Goal: Communication & Community: Answer question/provide support

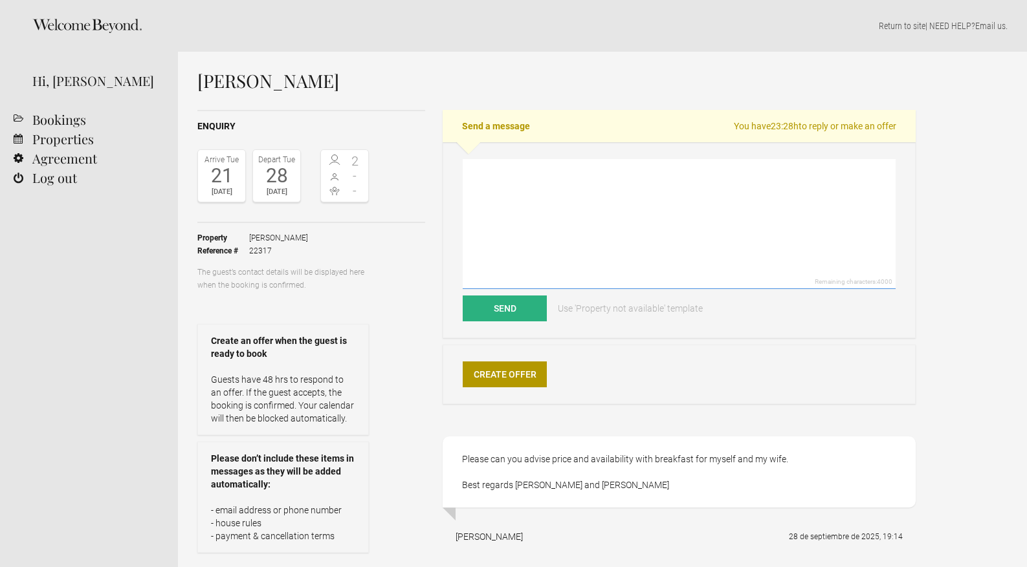
click at [564, 162] on textarea at bounding box center [679, 224] width 433 height 130
paste textarea "Lore ipsumdo SIT, Ametc adi elit sedd eiu temp incididu ut Laboree d Magna! Al …"
type textarea "Lore ipsumdo SIT, Ametc adi elit sedd eiu temp incididu ut Laboree d Magna! Al …"
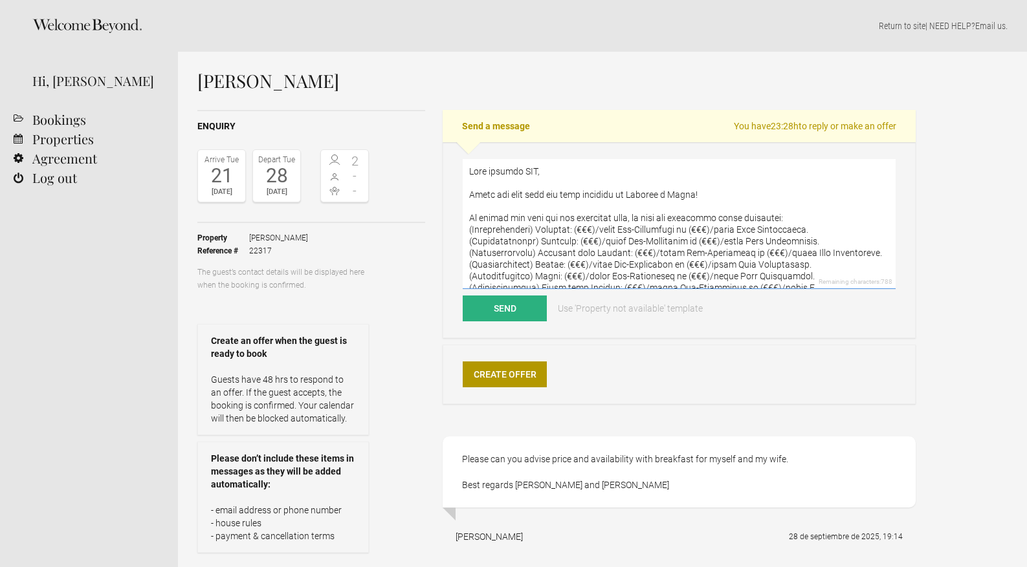
drag, startPoint x: 529, startPoint y: 281, endPoint x: 453, endPoint y: 80, distance: 215.0
click at [453, 80] on div "[PERSON_NAME] Enquiry Arrive [DATE] Depart [DATE] 2 - - Toggle booking details …" at bounding box center [556, 354] width 718 height 566
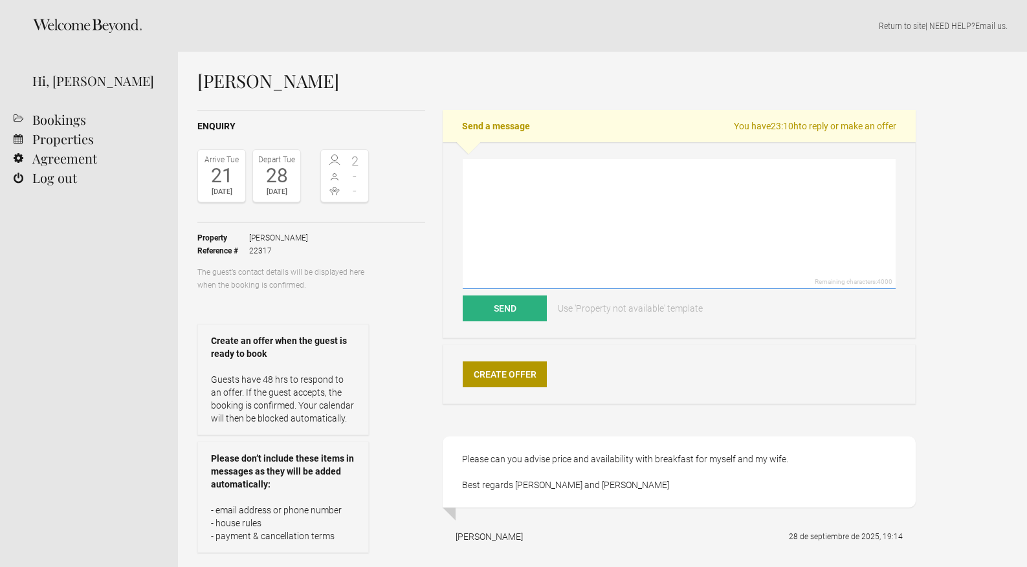
paste textarea "Good evening, Unfortunately, we don't have availability for the same room for t…"
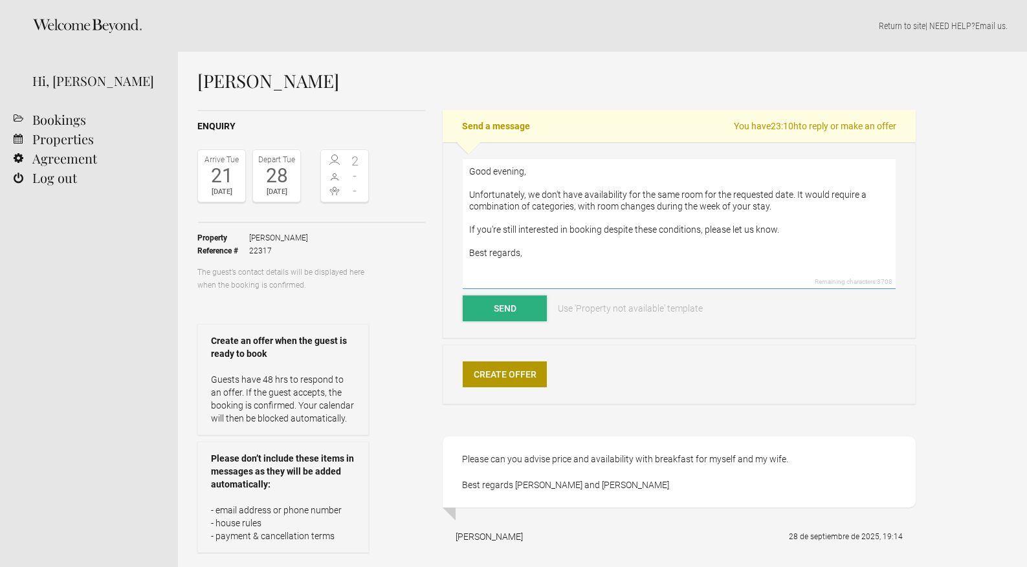
type textarea "Good evening, Unfortunately, we don't have availability for the same room for t…"
click at [535, 314] on button "Send" at bounding box center [505, 309] width 84 height 26
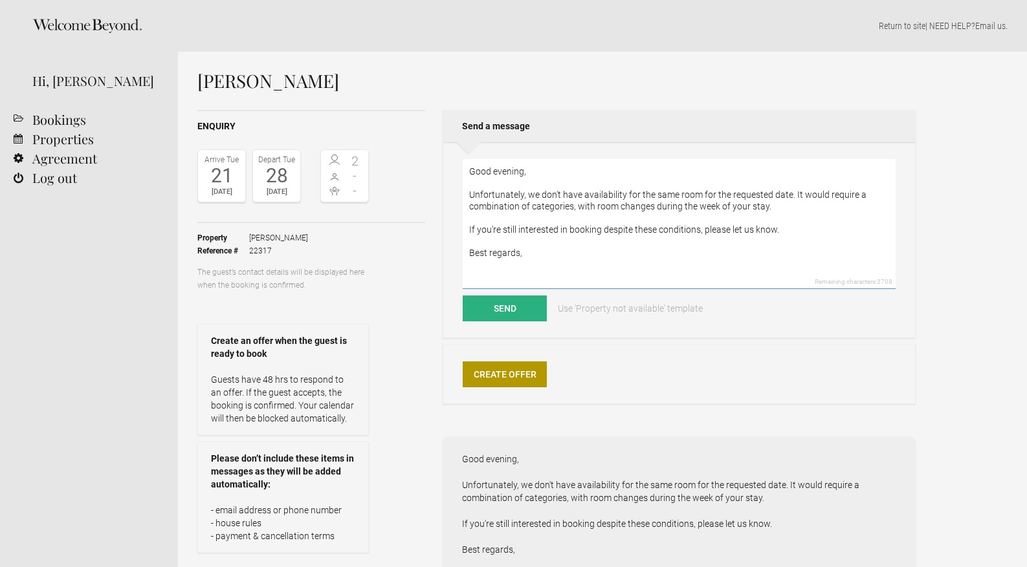
click at [523, 215] on textarea "Good evening, Unfortunately, we don't have availability for the same room for t…" at bounding box center [679, 224] width 433 height 130
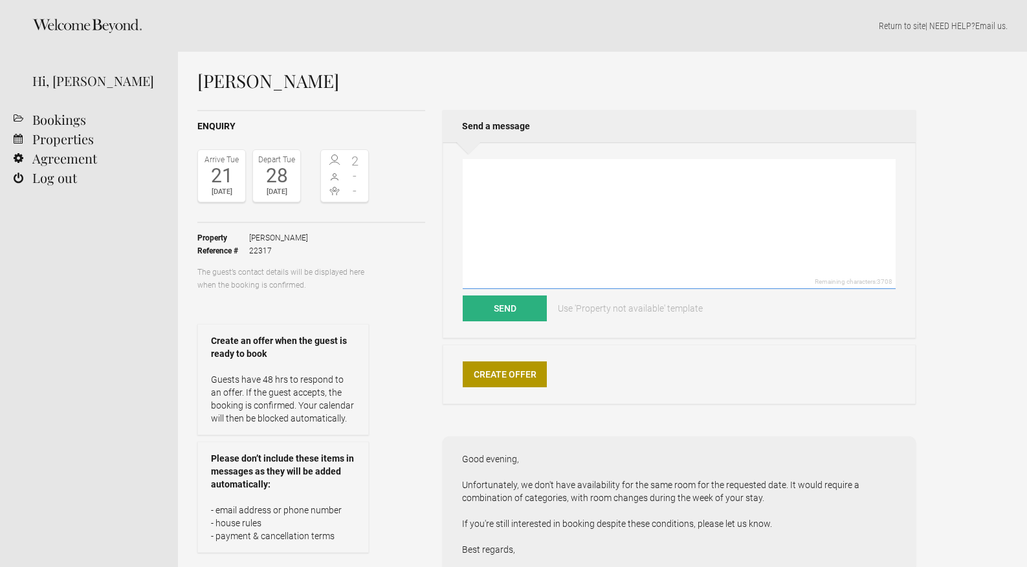
paste textarea "Good evening, Unfortunately, we don't have availability for the same room for t…"
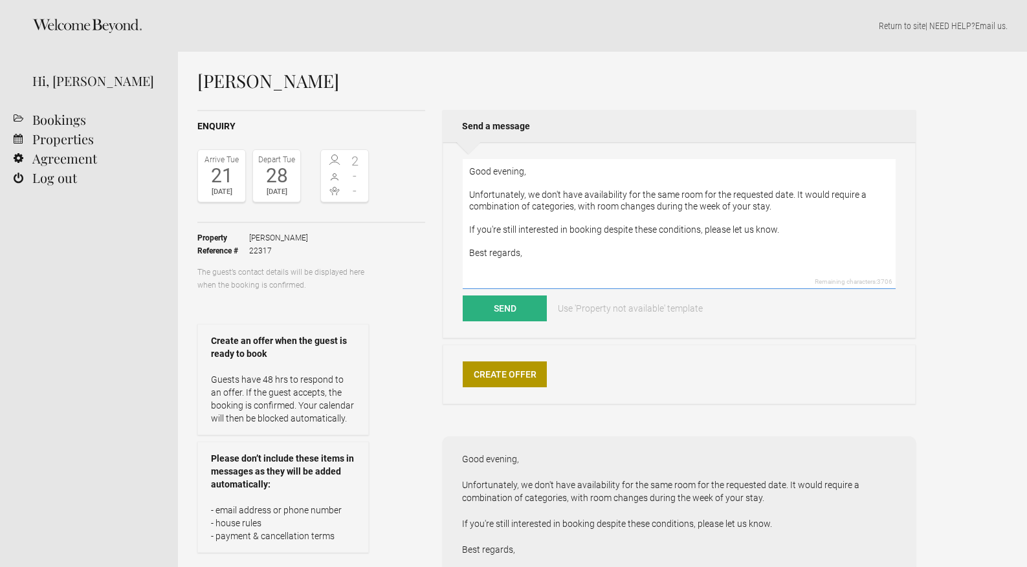
click at [524, 175] on textarea "Good evening, Unfortunately, we don't have availability for the same room for t…" at bounding box center [679, 224] width 433 height 130
click at [780, 230] on textarea "Good evening [PERSON_NAME], Unfortunately, we don't have availability for the s…" at bounding box center [679, 224] width 433 height 130
click at [609, 257] on textarea "Good evening [PERSON_NAME], Unfortunately, we don't have availability for the s…" at bounding box center [679, 224] width 433 height 130
click at [581, 262] on textarea "Good evening [PERSON_NAME], Unfortunately, we don't have availability for the s…" at bounding box center [679, 224] width 433 height 130
click at [541, 277] on textarea "Good evening [PERSON_NAME], Unfortunately, we don't have availability for the s…" at bounding box center [679, 224] width 433 height 130
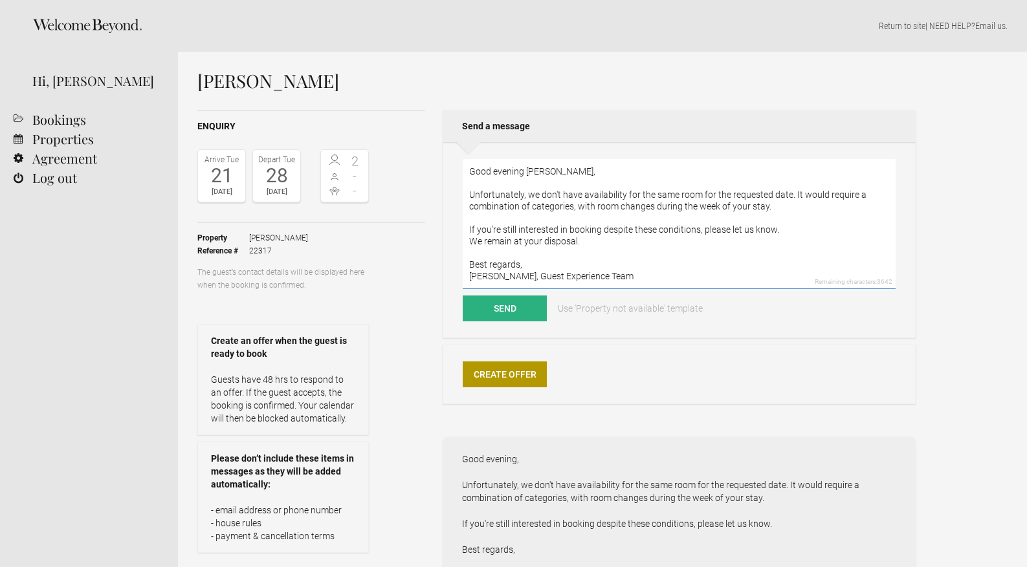
click at [606, 278] on textarea "Good evening [PERSON_NAME], Unfortunately, we don't have availability for the s…" at bounding box center [679, 224] width 433 height 130
type textarea "Good evening [PERSON_NAME], Unfortunately, we don't have availability for the s…"
click at [529, 308] on button "Send" at bounding box center [505, 309] width 84 height 26
